Goal: Task Accomplishment & Management: Use online tool/utility

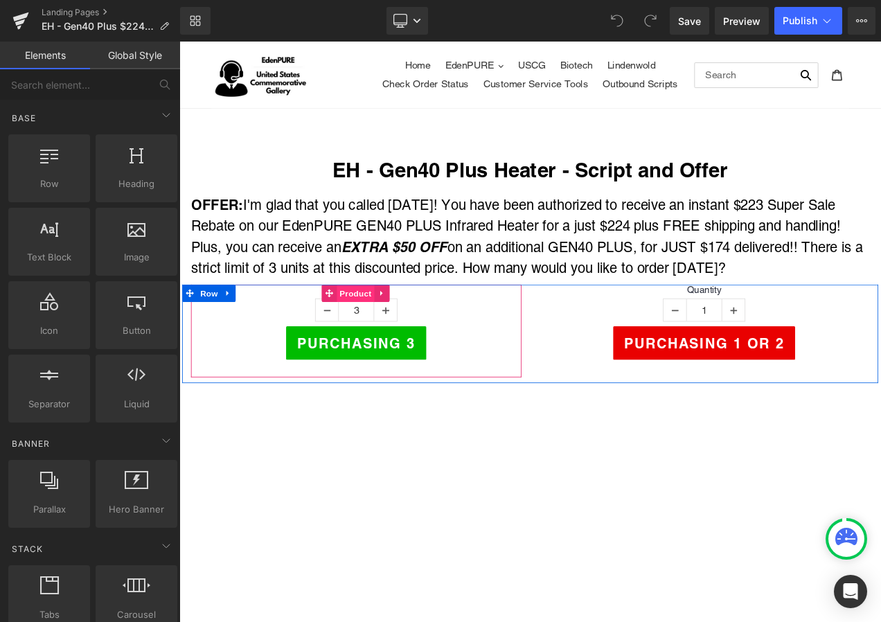
click at [386, 342] on span "Product" at bounding box center [389, 343] width 45 height 21
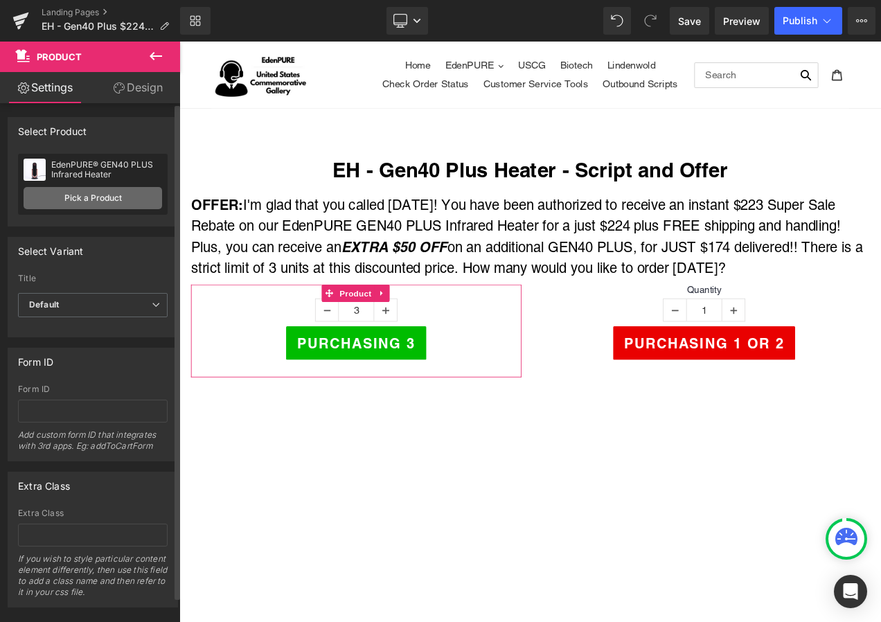
click at [97, 204] on link "Pick a Product" at bounding box center [93, 198] width 139 height 22
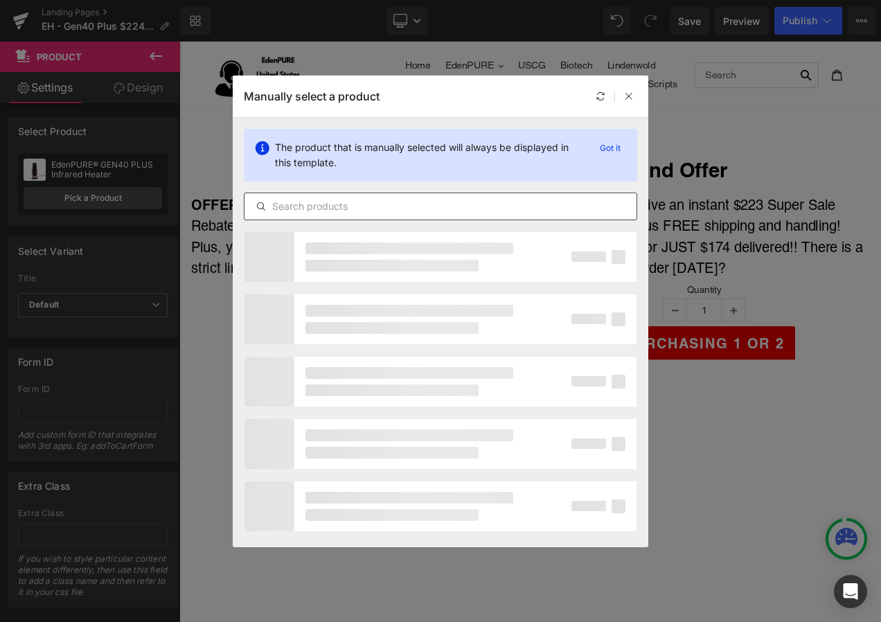
click at [407, 213] on input "text" at bounding box center [441, 206] width 392 height 17
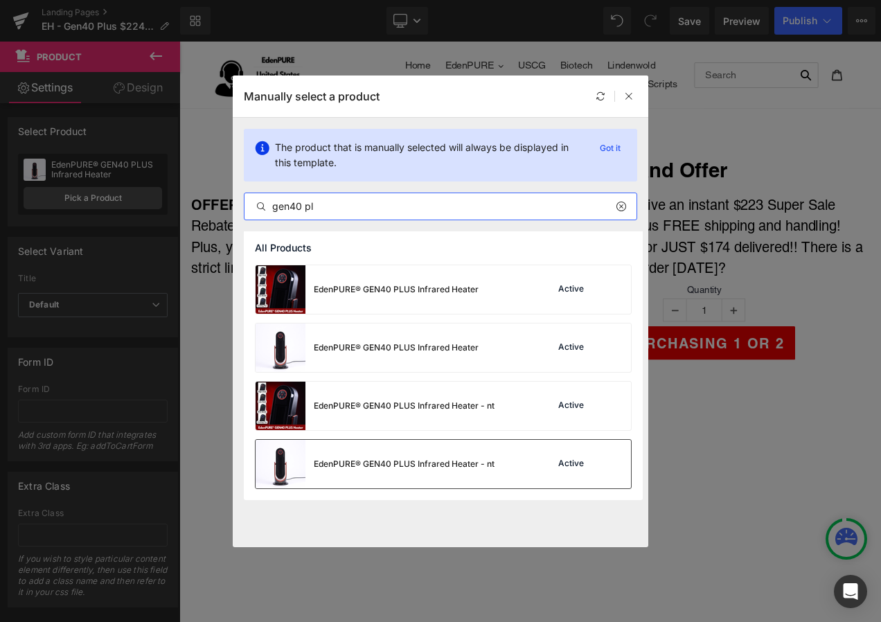
type input "gen40 pl"
click at [423, 454] on div "EdenPURE® GEN40 PLUS Infrared Heater - nt" at bounding box center [375, 464] width 239 height 48
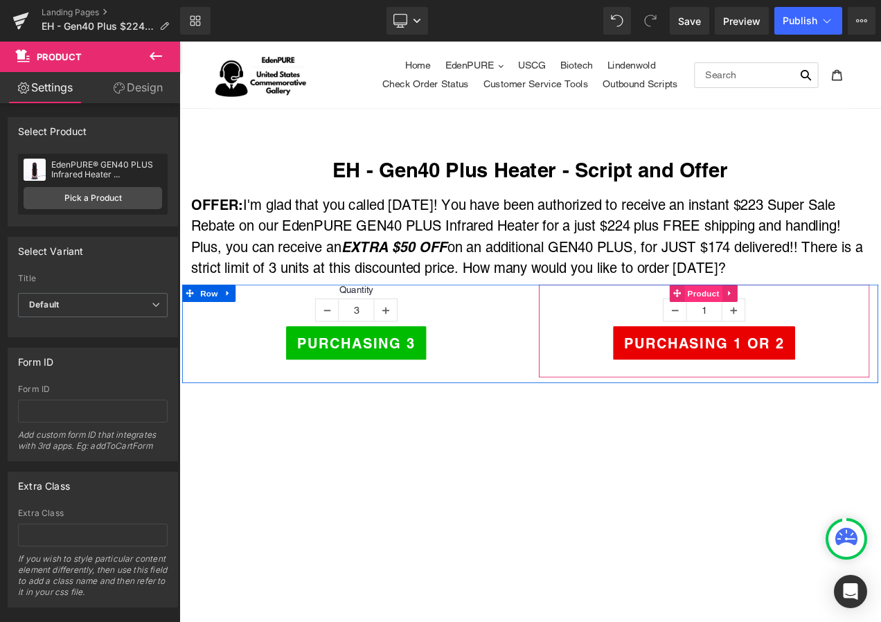
click at [795, 335] on span "Product" at bounding box center [805, 342] width 45 height 21
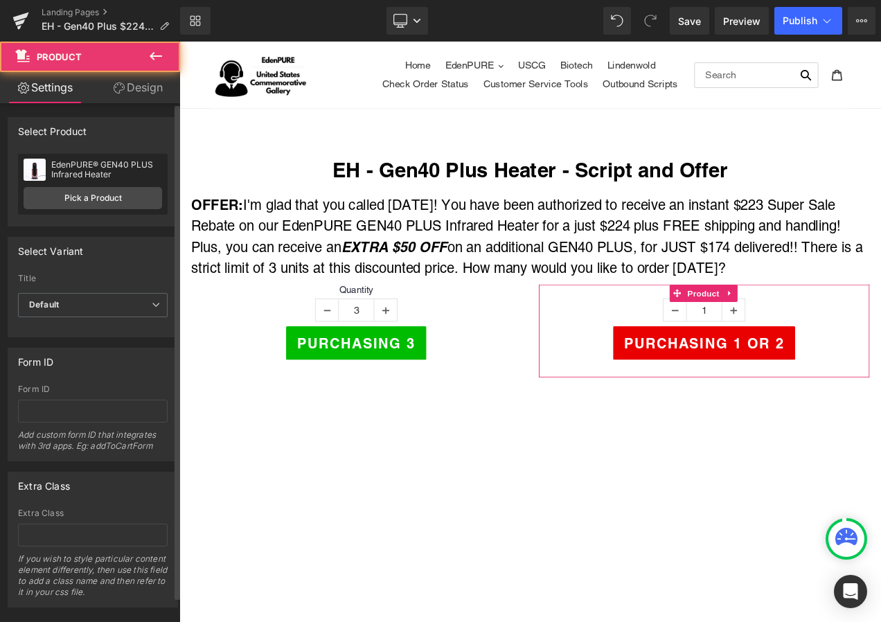
click at [90, 186] on div "EdenPURE® GEN40 PLUS Infrared Heater EdenPURE® GEN40 PLUS Infrared Heater Pick …" at bounding box center [93, 184] width 150 height 61
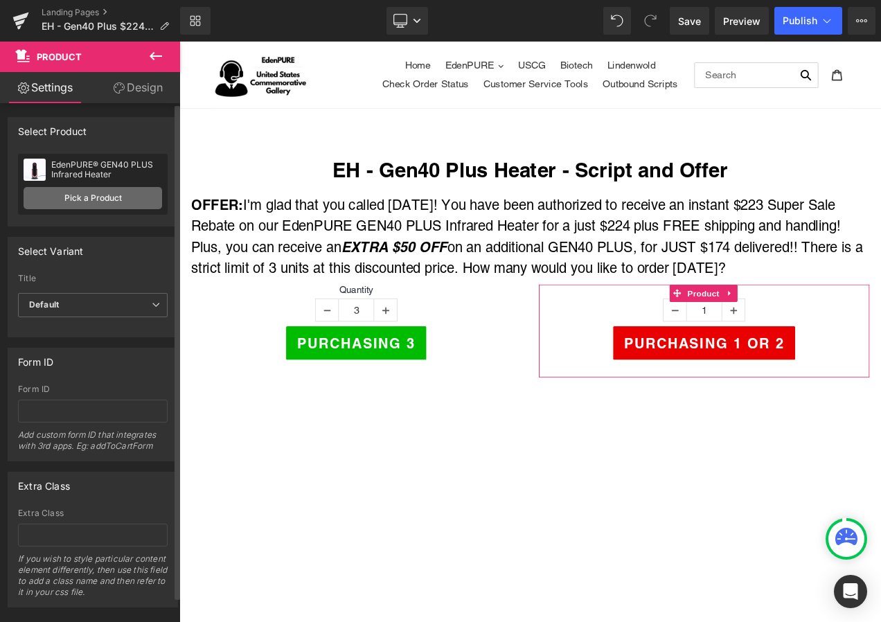
click at [92, 195] on link "Pick a Product" at bounding box center [93, 198] width 139 height 22
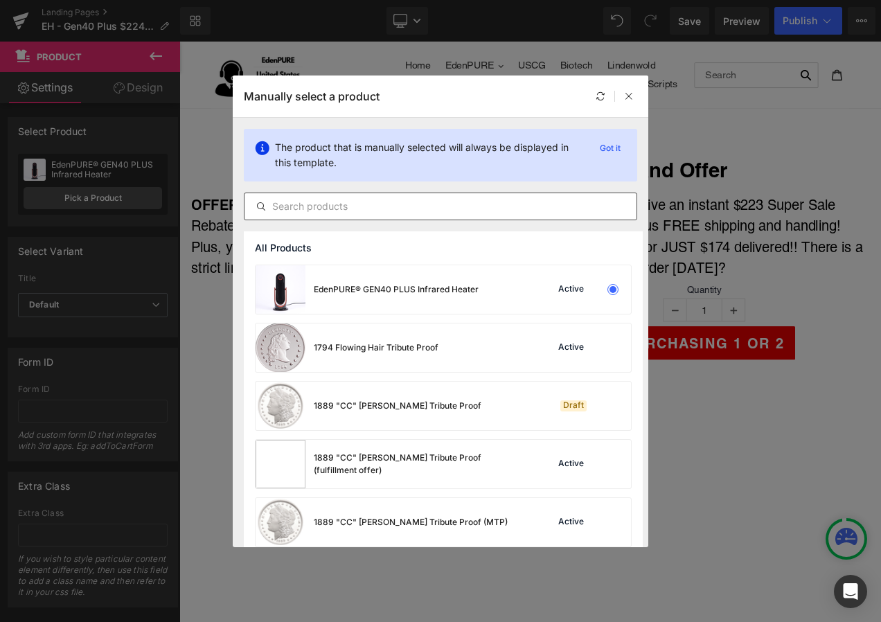
click at [292, 206] on input "text" at bounding box center [441, 206] width 392 height 17
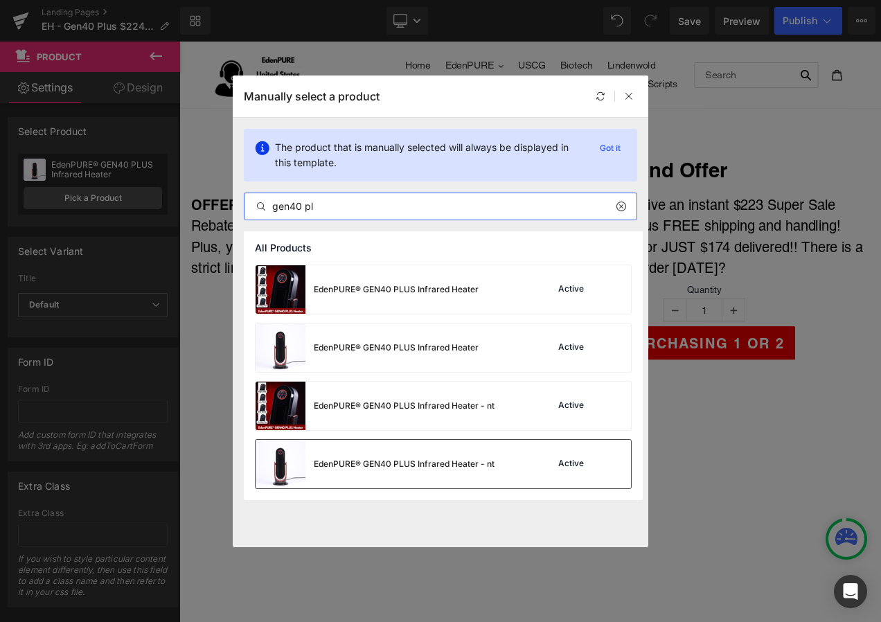
type input "gen40 pl"
click at [365, 460] on div "EdenPURE® GEN40 PLUS Infrared Heater - nt" at bounding box center [404, 464] width 181 height 12
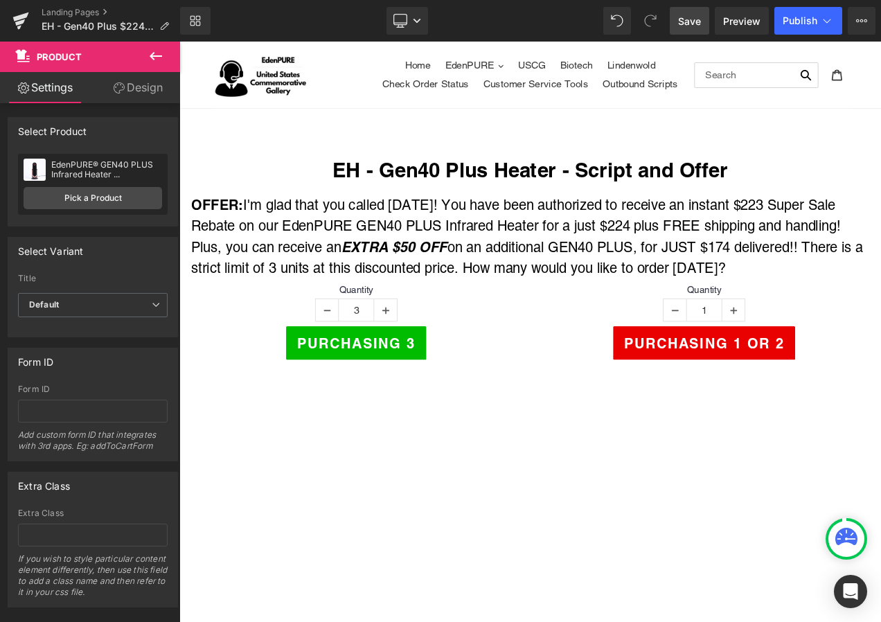
click at [686, 19] on span "Save" at bounding box center [689, 21] width 23 height 15
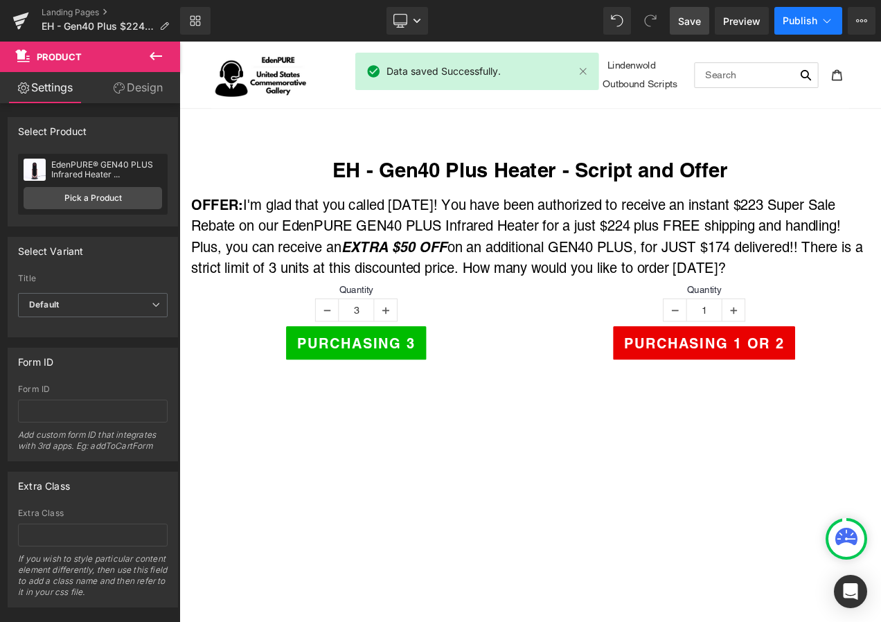
click at [829, 30] on button "Publish" at bounding box center [809, 21] width 68 height 28
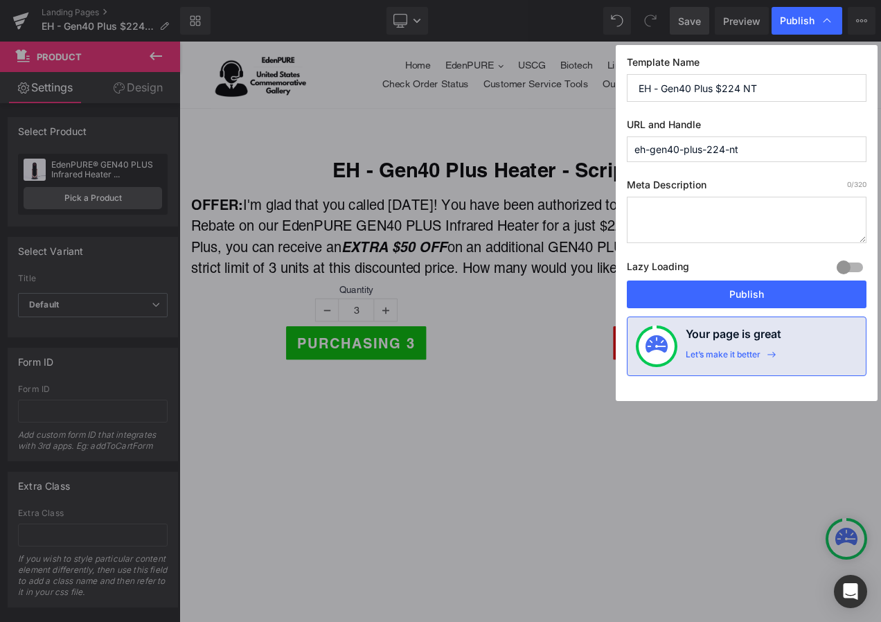
click at [829, 30] on div "Publish" at bounding box center [807, 21] width 71 height 28
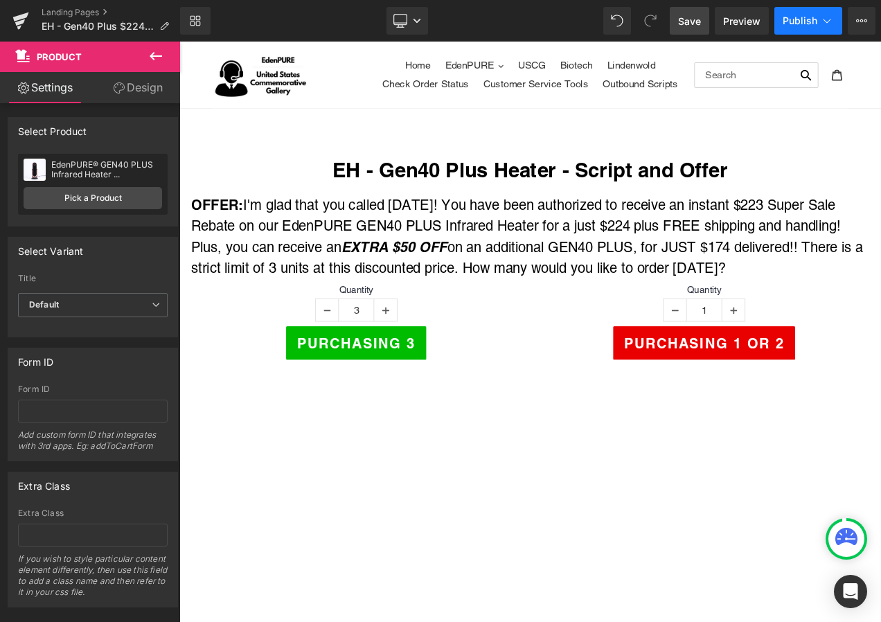
click at [829, 30] on button "Publish" at bounding box center [809, 21] width 68 height 28
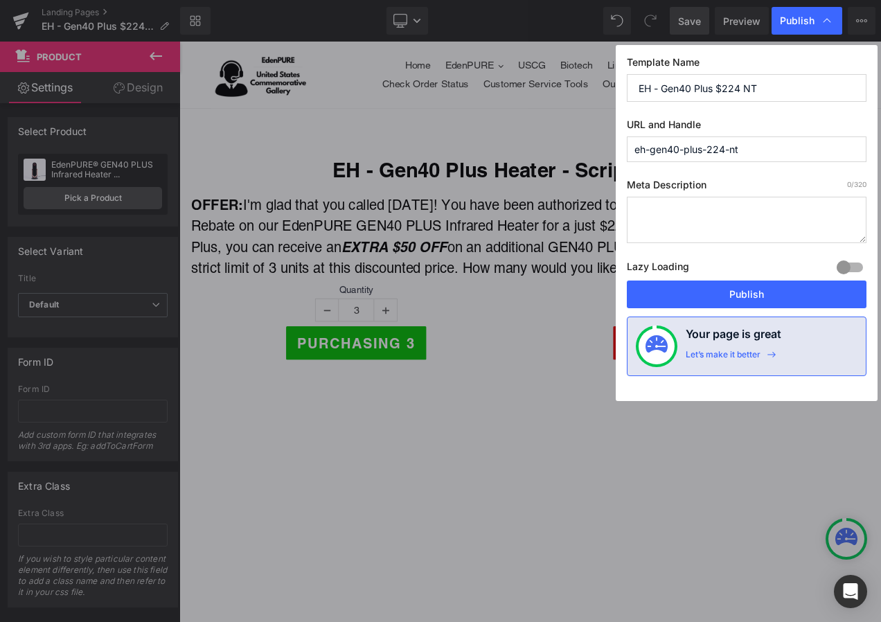
drag, startPoint x: 642, startPoint y: 136, endPoint x: 466, endPoint y: 121, distance: 175.9
click at [466, 121] on div "Publish Template Name EH - Gen40 Plus $224 NT URL and Handle eh-gen40-plus-224-…" at bounding box center [440, 311] width 881 height 622
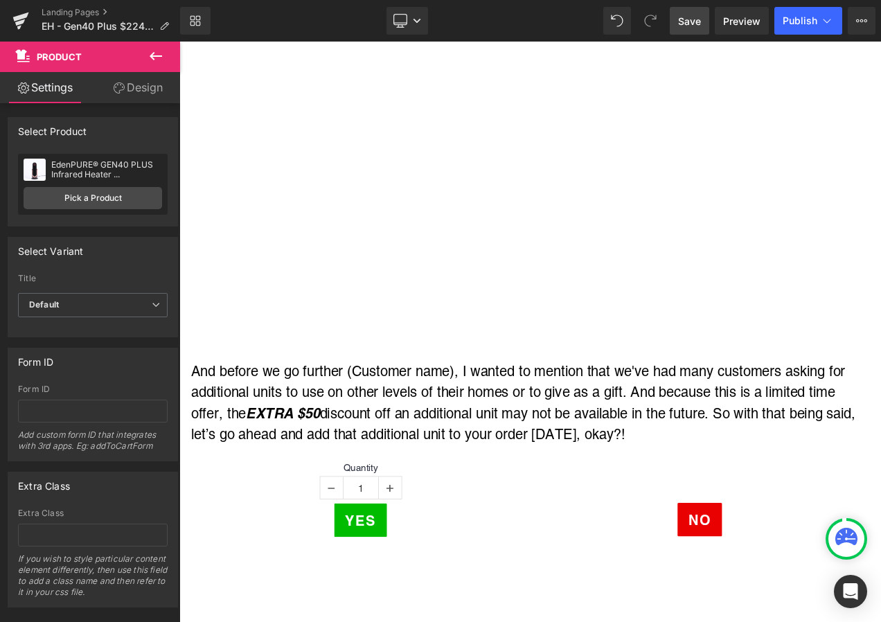
scroll to position [416, 0]
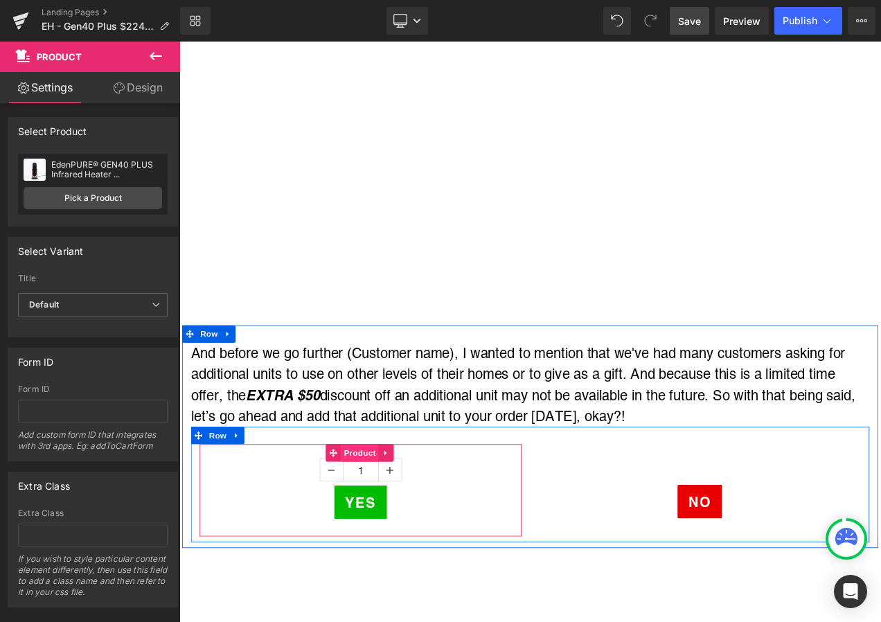
click at [385, 527] on span "Product" at bounding box center [395, 532] width 45 height 21
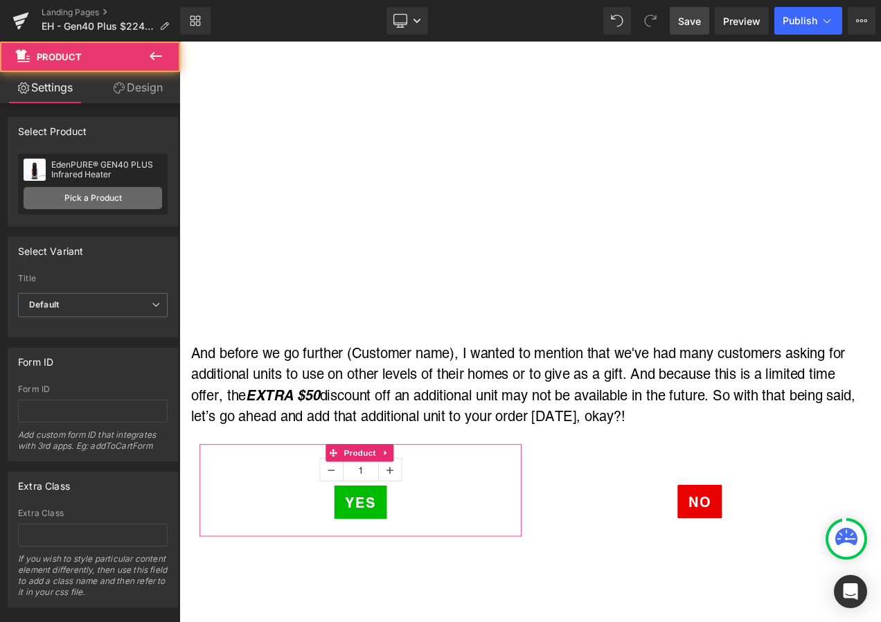
click at [71, 202] on link "Pick a Product" at bounding box center [93, 198] width 139 height 22
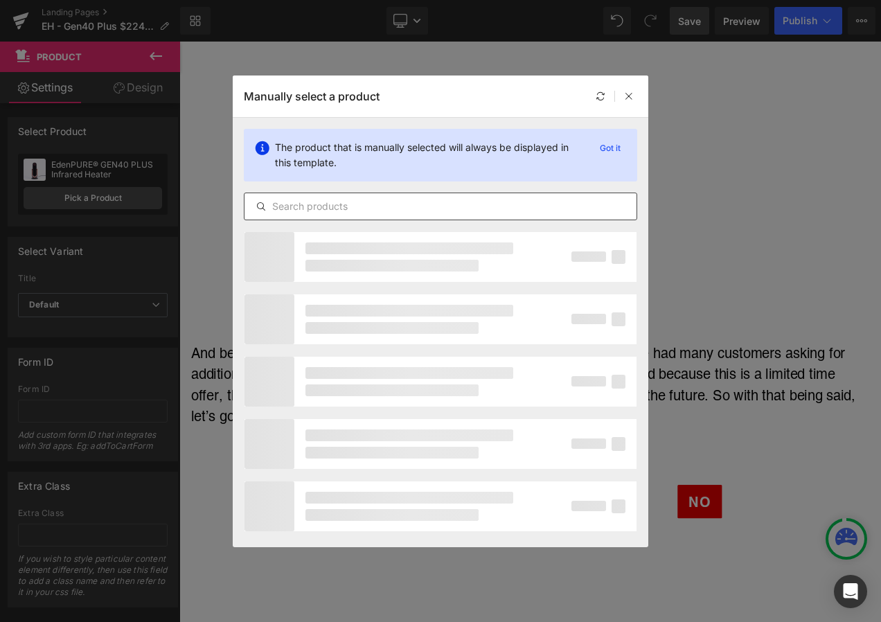
click at [394, 209] on input "text" at bounding box center [441, 206] width 392 height 17
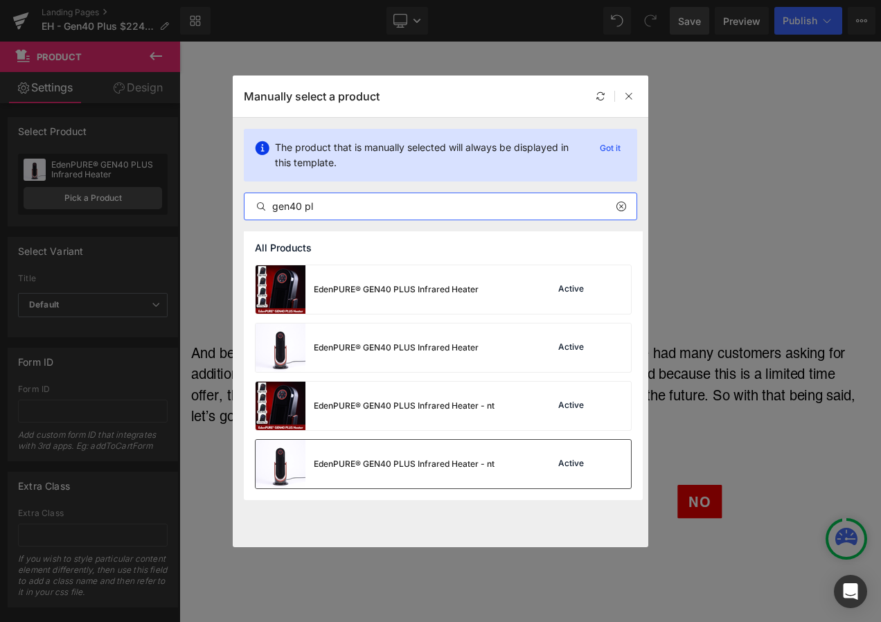
type input "gen40 pl"
click at [414, 466] on div "EdenPURE® GEN40 PLUS Infrared Heater - nt" at bounding box center [404, 464] width 181 height 12
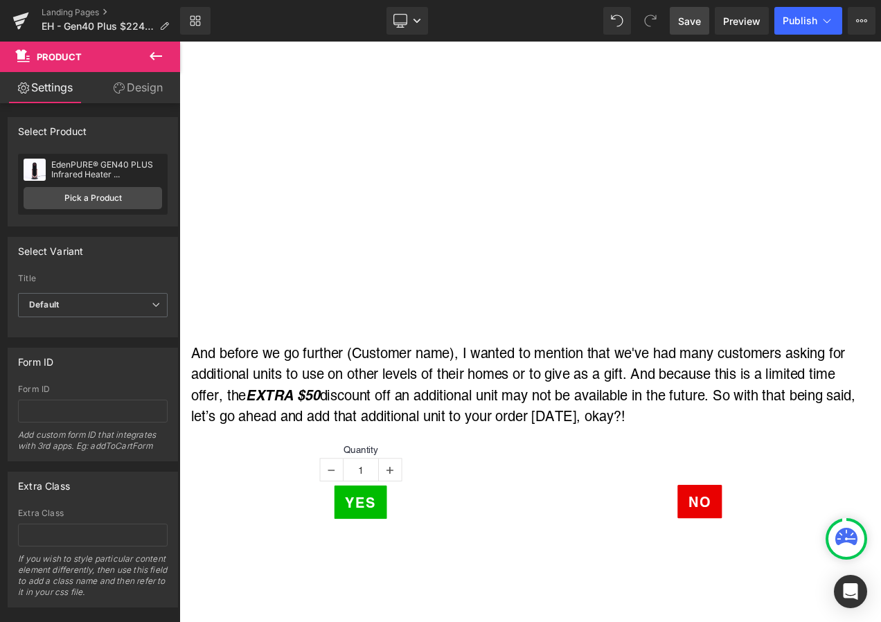
click at [694, 24] on span "Save" at bounding box center [689, 21] width 23 height 15
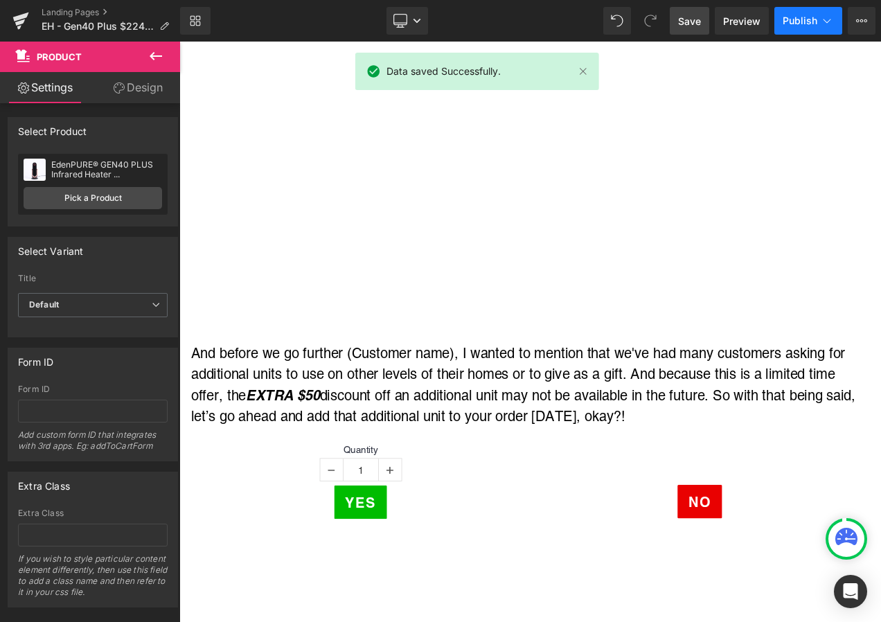
click at [811, 17] on span "Publish" at bounding box center [800, 20] width 35 height 11
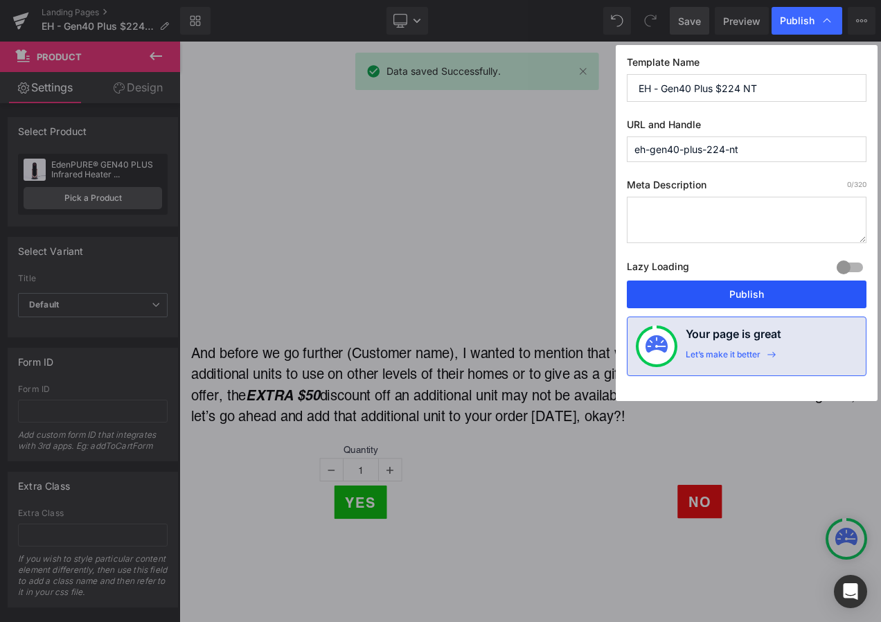
click at [772, 284] on button "Publish" at bounding box center [747, 295] width 240 height 28
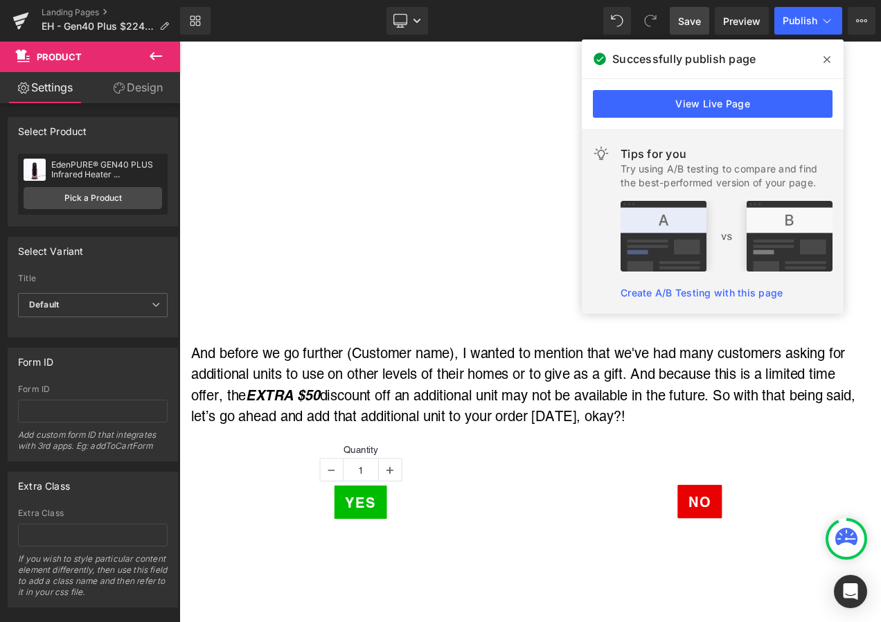
click at [829, 56] on icon at bounding box center [827, 59] width 7 height 11
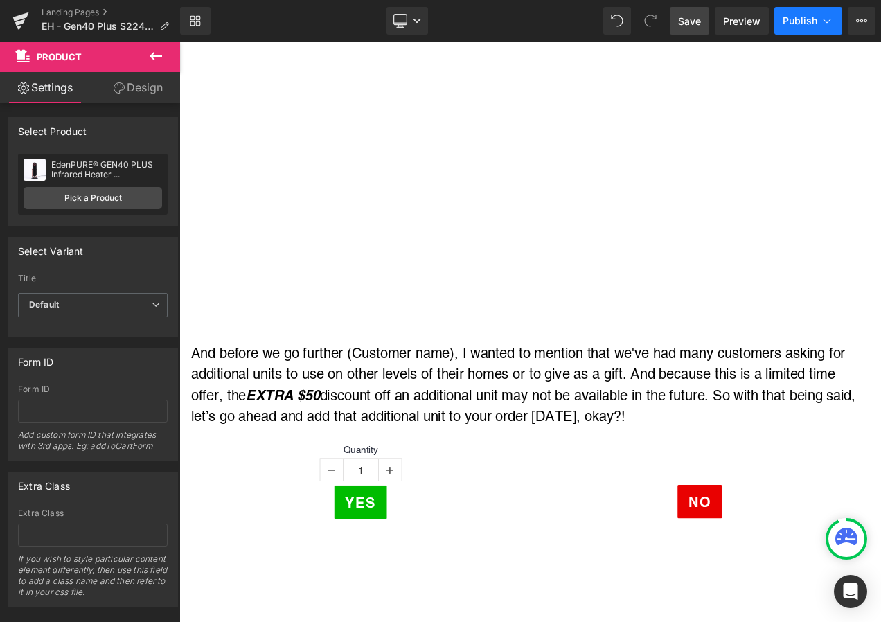
click at [811, 22] on span "Publish" at bounding box center [800, 20] width 35 height 11
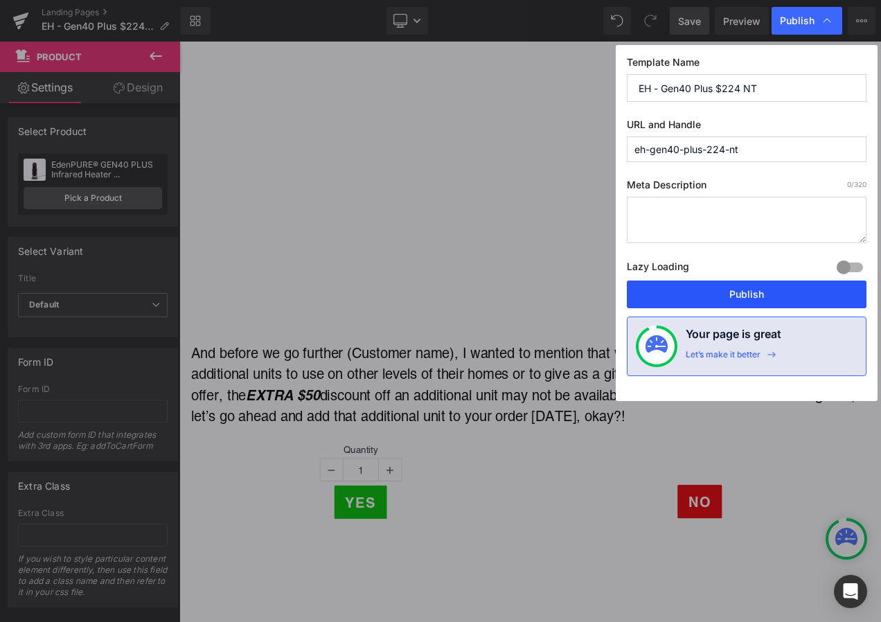
click at [743, 288] on button "Publish" at bounding box center [747, 295] width 240 height 28
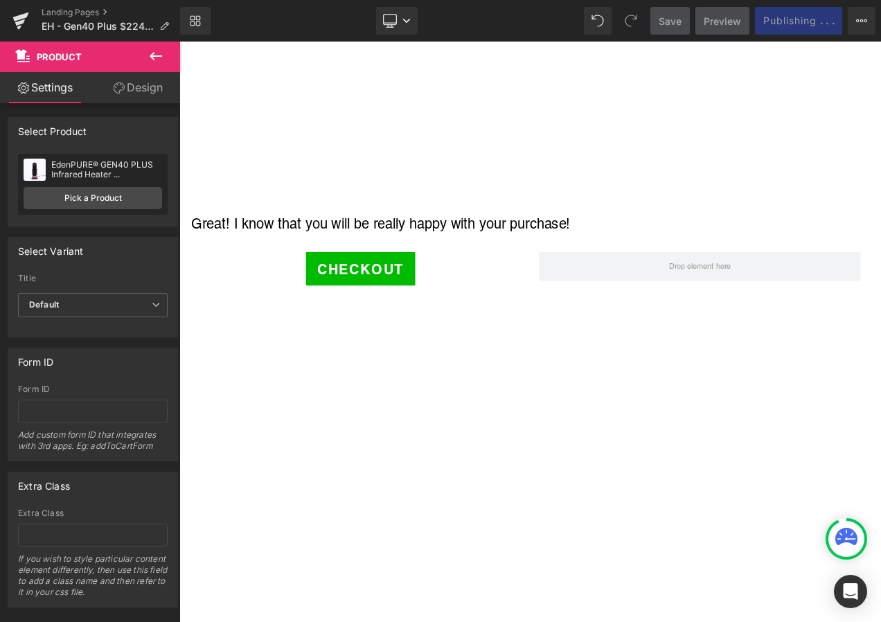
scroll to position [1039, 0]
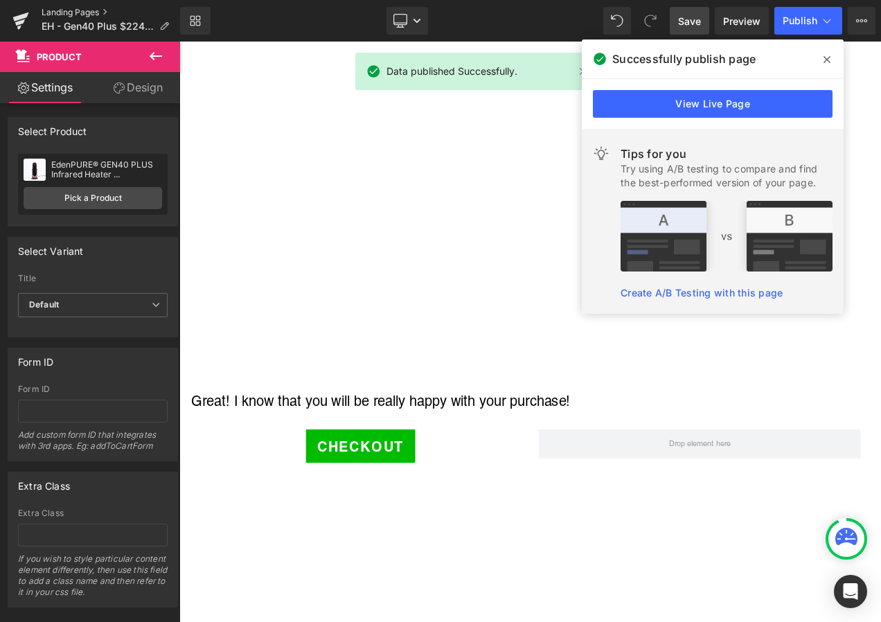
click at [69, 10] on link "Landing Pages" at bounding box center [111, 12] width 139 height 11
